Goal: Navigation & Orientation: Find specific page/section

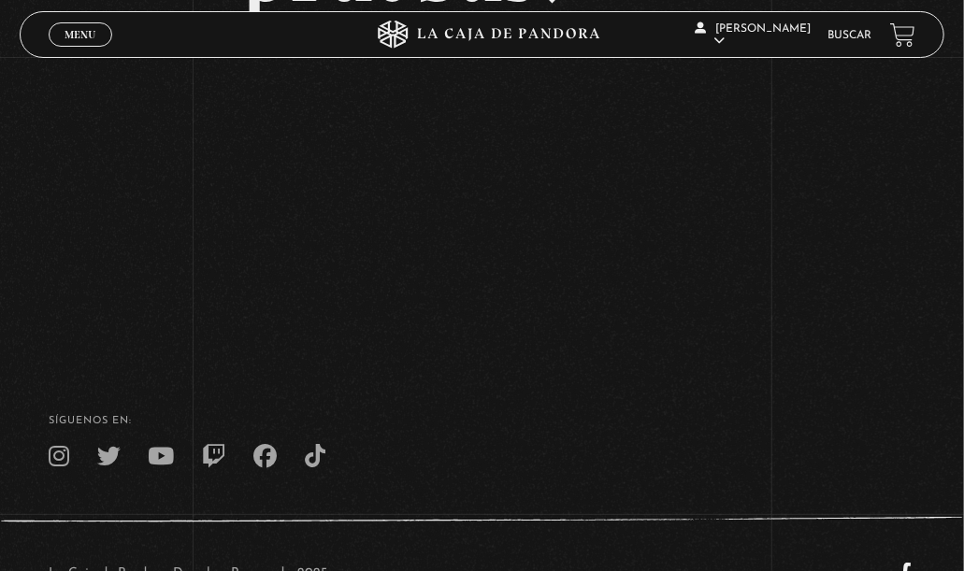
scroll to position [450, 0]
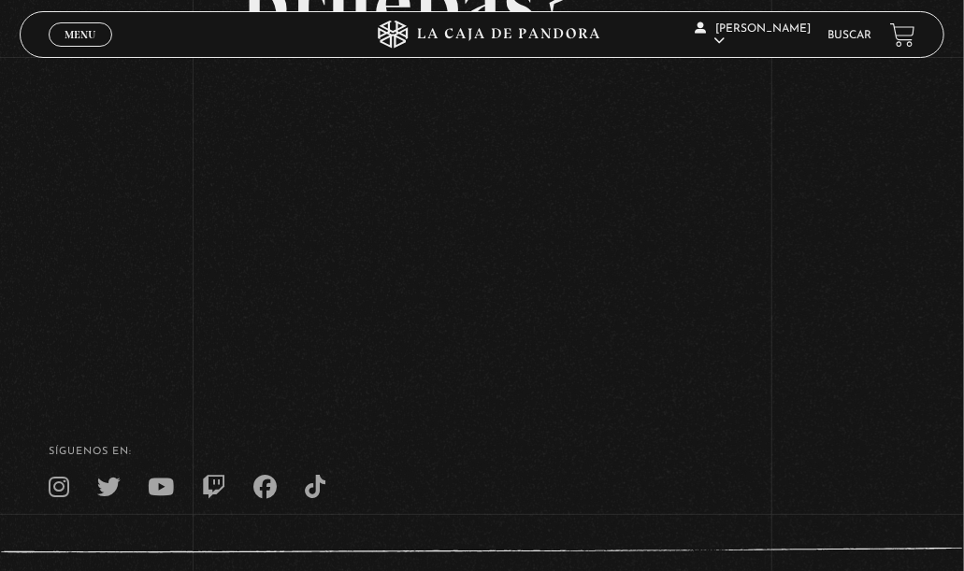
click at [86, 32] on span "Menu" at bounding box center [80, 34] width 31 height 11
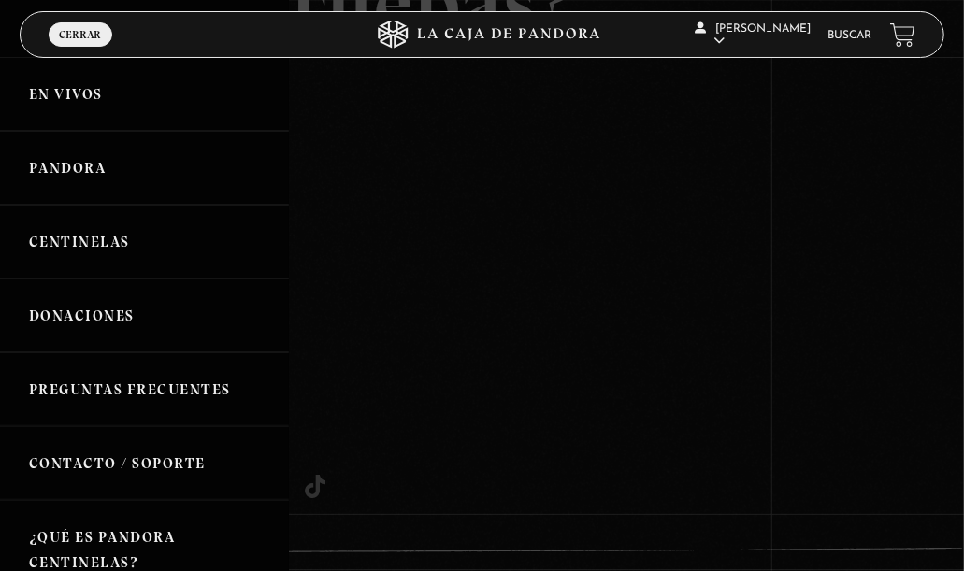
click at [833, 236] on div at bounding box center [482, 285] width 964 height 571
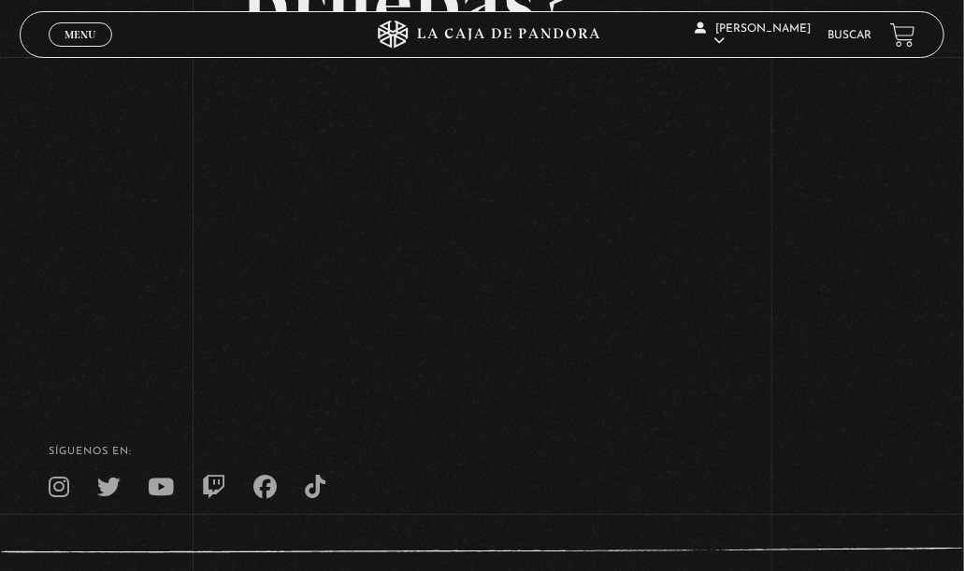
click at [75, 34] on span "Menu" at bounding box center [80, 34] width 31 height 11
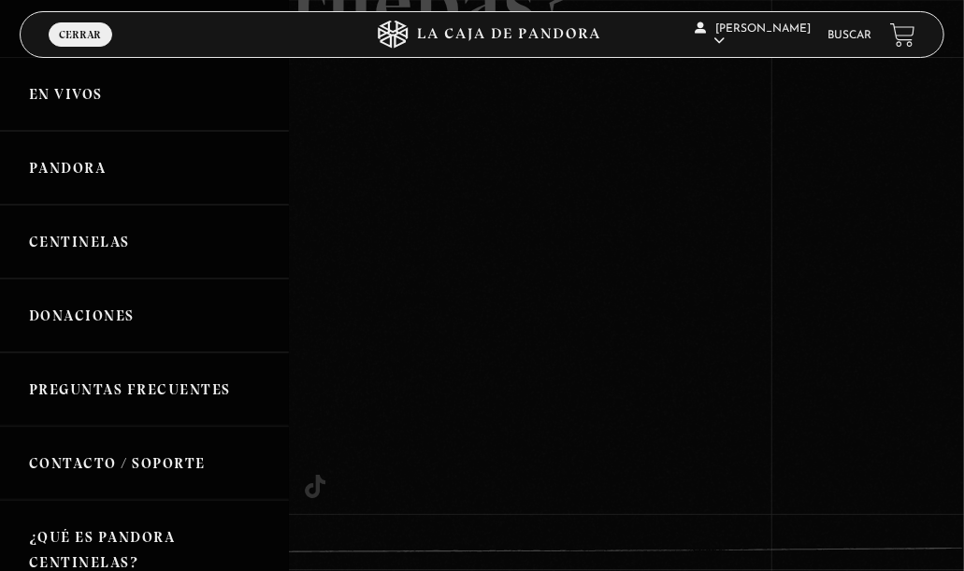
click at [451, 22] on icon at bounding box center [482, 35] width 289 height 28
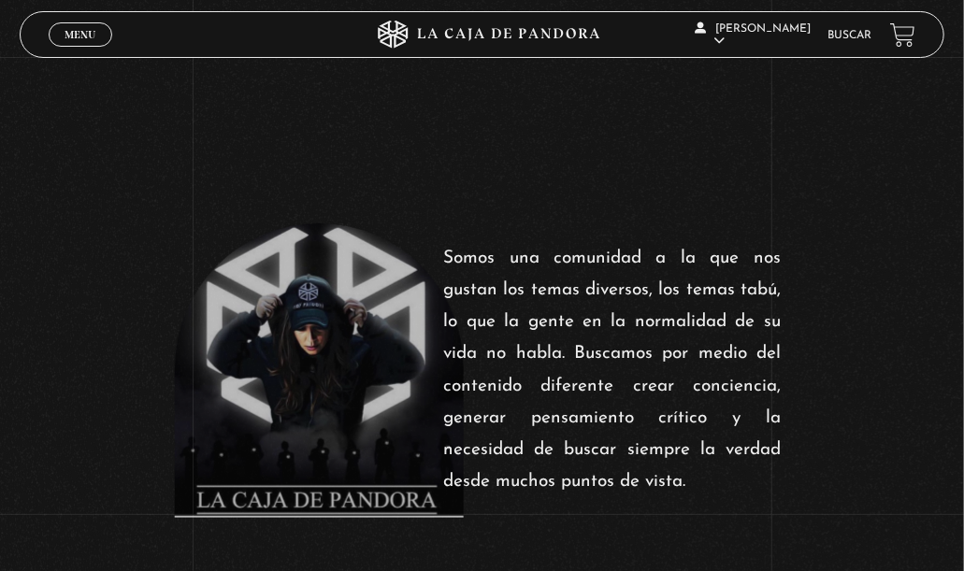
scroll to position [875, 0]
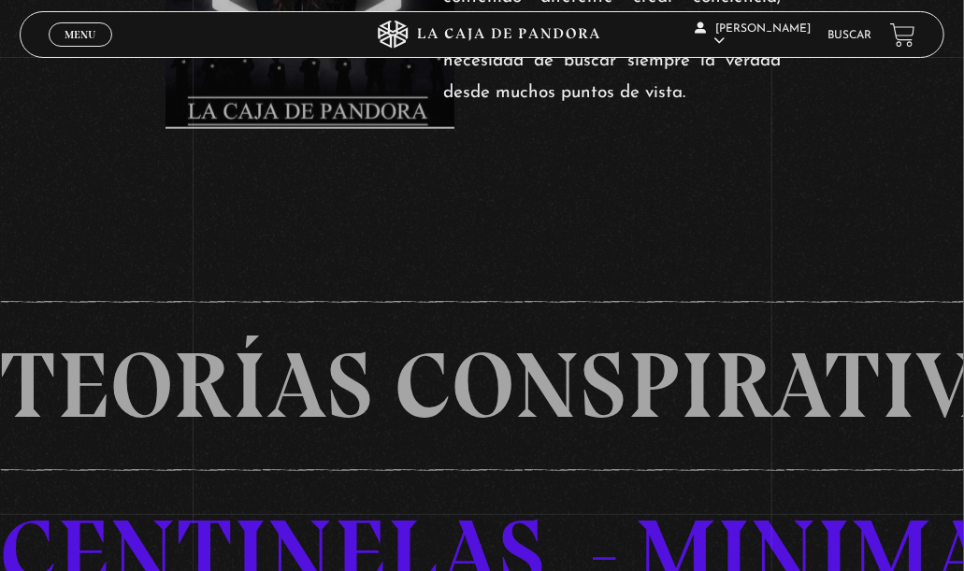
click at [71, 44] on link "Menu Cerrar" at bounding box center [81, 34] width 64 height 24
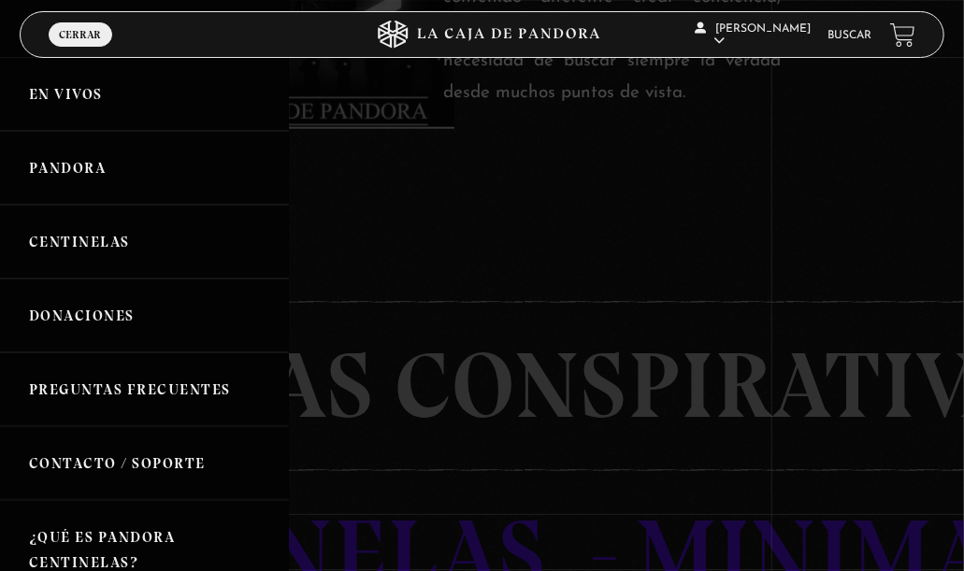
click at [65, 179] on link "Pandora" at bounding box center [144, 168] width 289 height 74
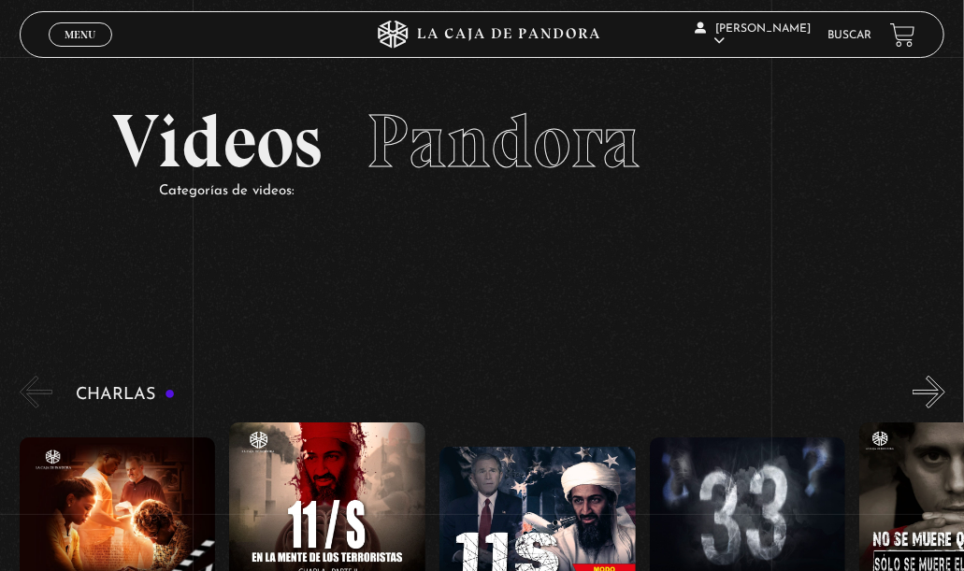
click at [77, 31] on span "Menu" at bounding box center [80, 34] width 31 height 11
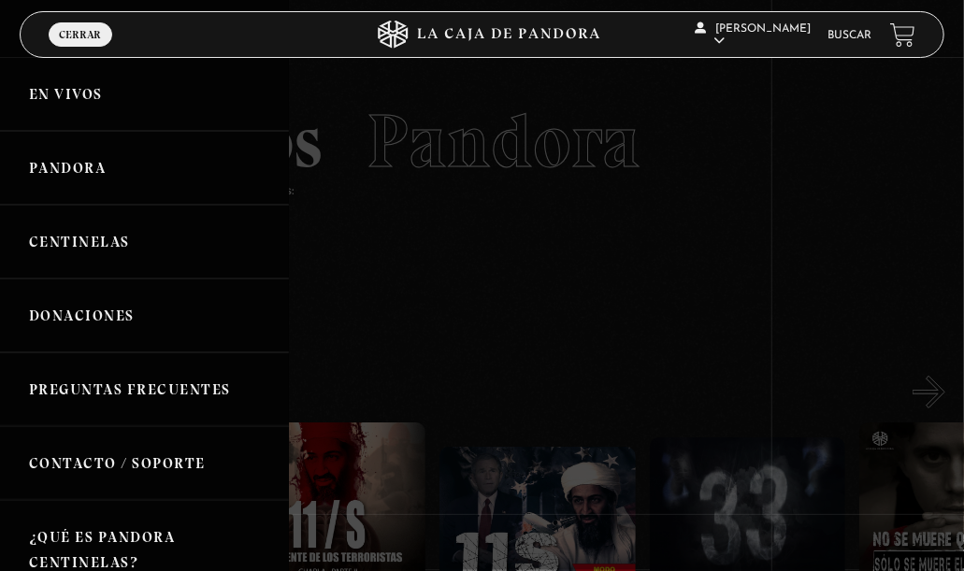
click at [73, 96] on link "En vivos" at bounding box center [144, 94] width 289 height 74
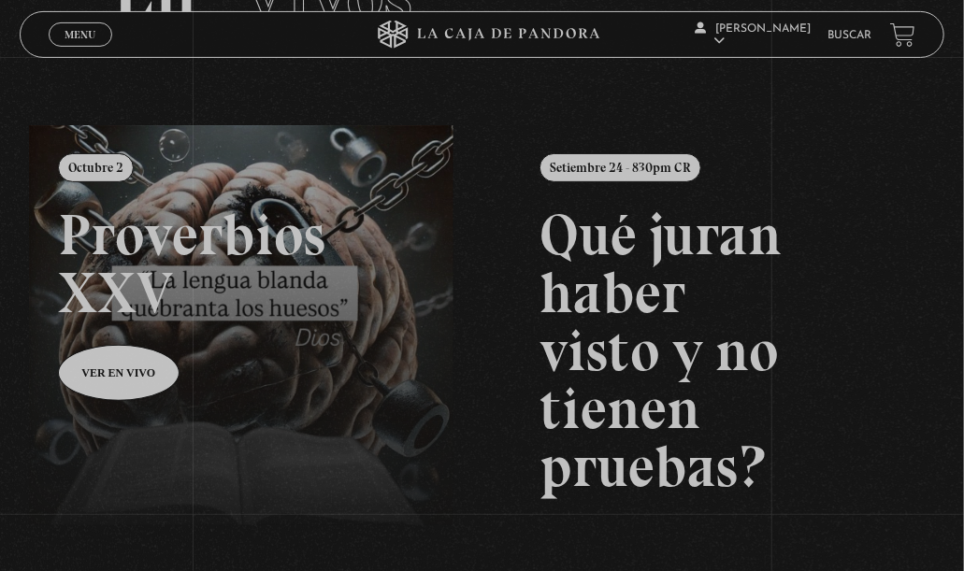
scroll to position [292, 0]
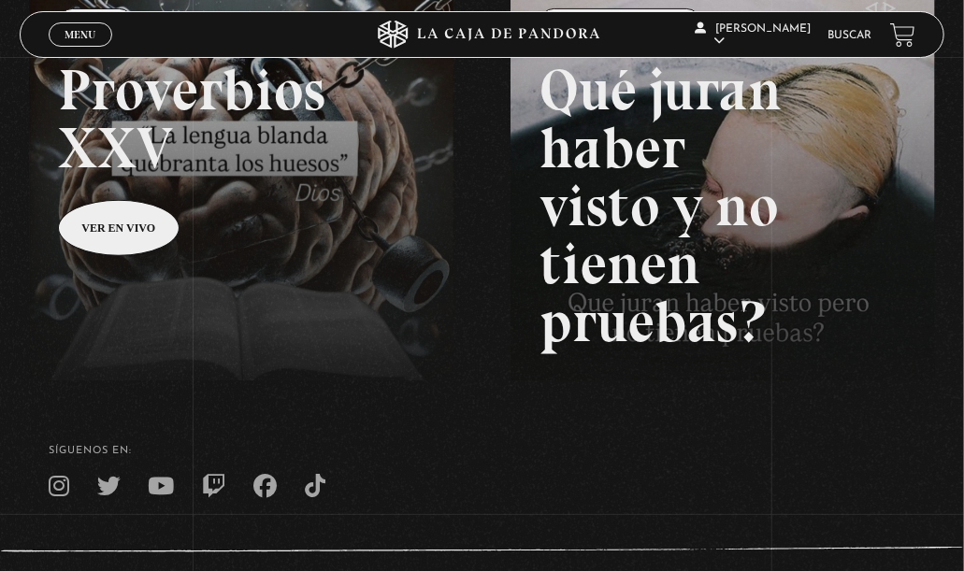
click at [135, 238] on link at bounding box center [511, 265] width 964 height 571
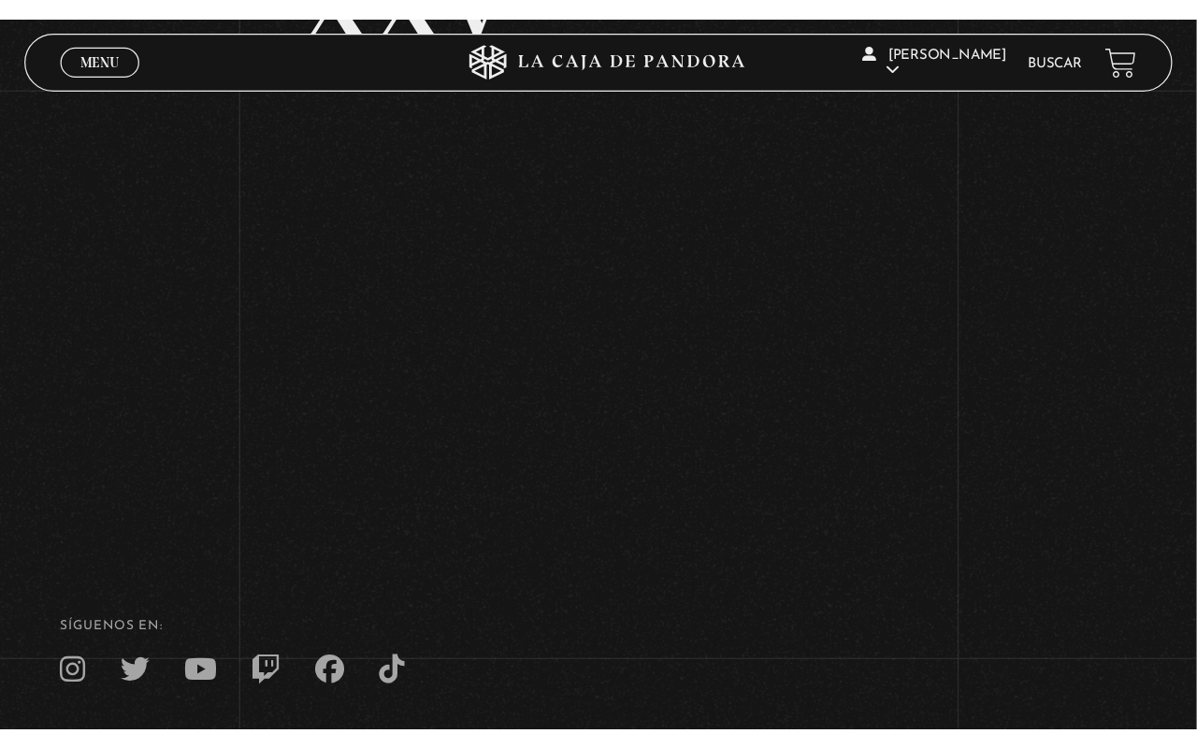
scroll to position [275, 0]
